Goal: Task Accomplishment & Management: Manage account settings

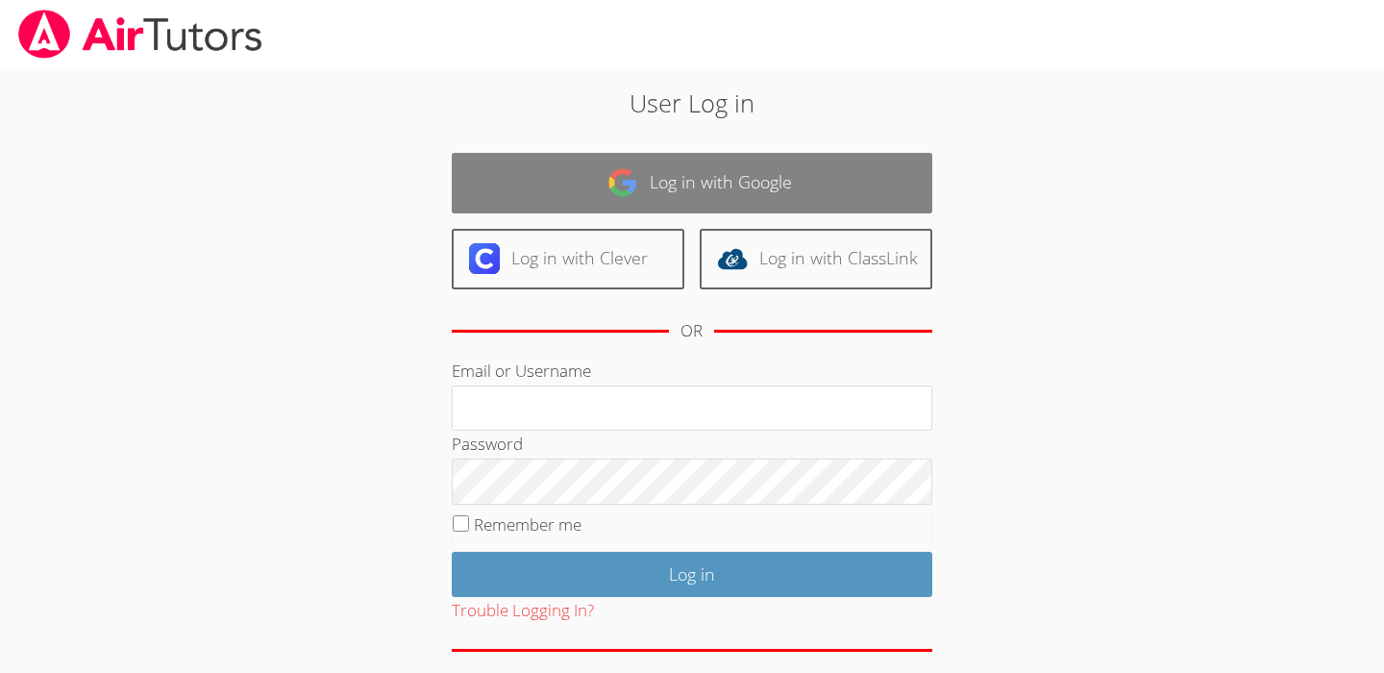
click at [683, 177] on link "Log in with Google" at bounding box center [692, 183] width 480 height 61
